Goal: Download file/media

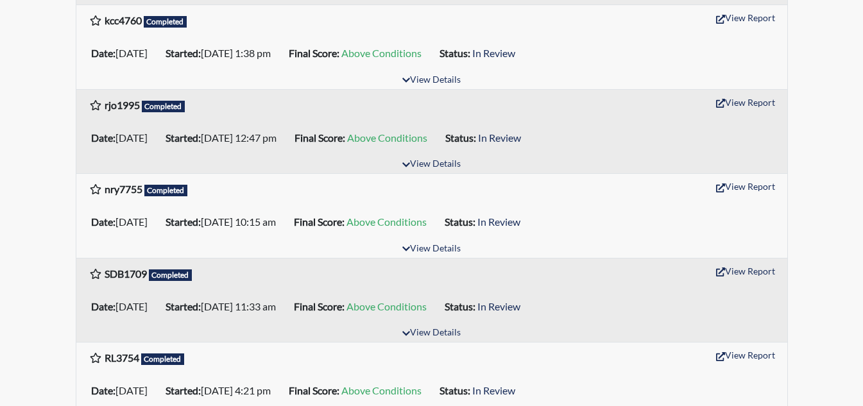
scroll to position [683, 0]
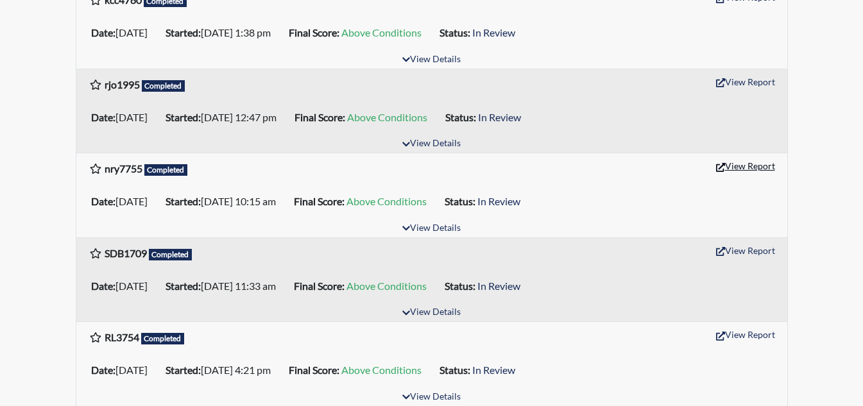
click at [718, 168] on icon "button" at bounding box center [720, 167] width 9 height 9
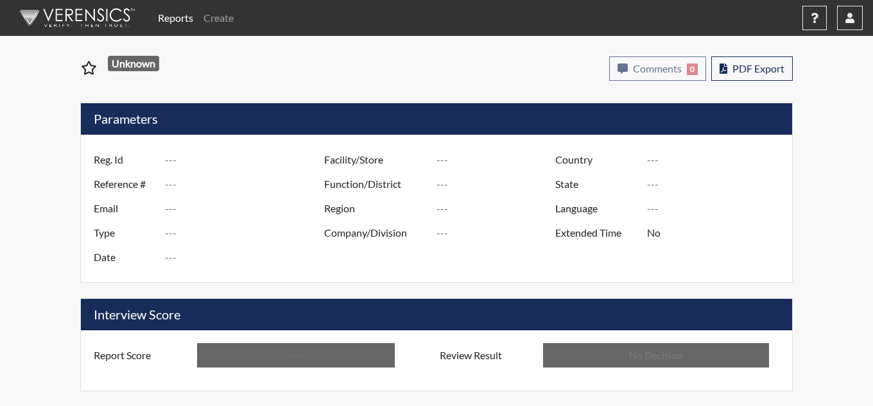
type input "nry7755"
type input "51014"
type input "---"
type input "Corrections Pre-Employment"
type input "[DATE]"
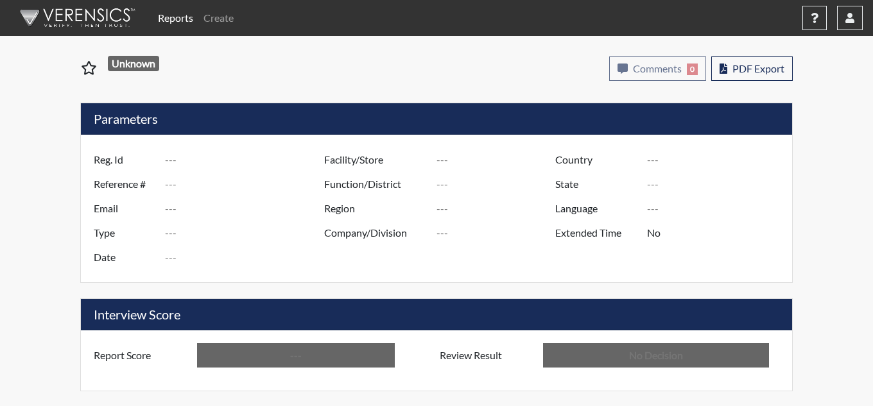
type input "[PERSON_NAME]"
type input "[GEOGRAPHIC_DATA]"
type input "[US_STATE]"
type input "English"
type input "Above Conditions"
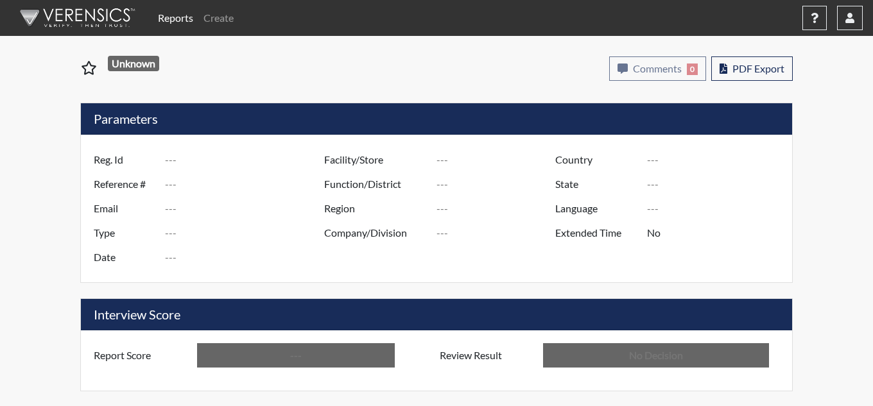
type input "In Review"
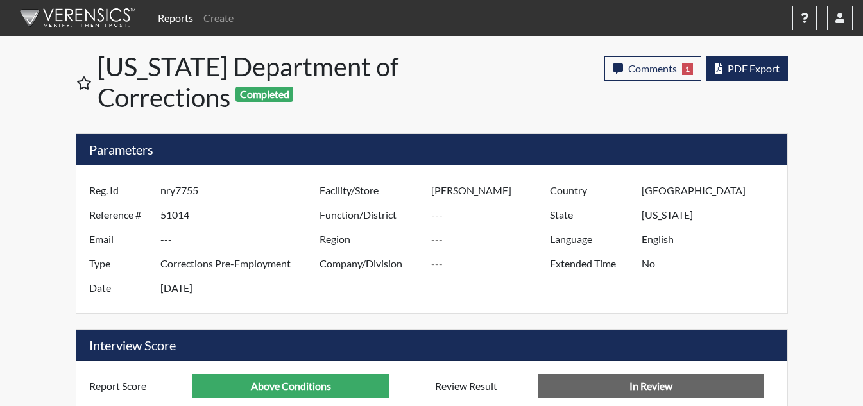
scroll to position [213, 533]
click at [751, 74] on button "PDF Export" at bounding box center [748, 68] width 82 height 24
